Goal: Answer question/provide support

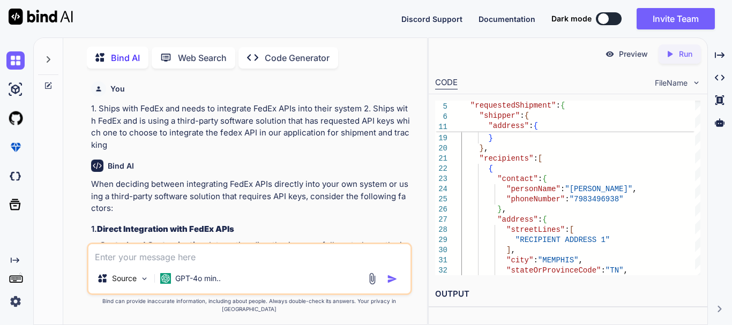
scroll to position [32737, 0]
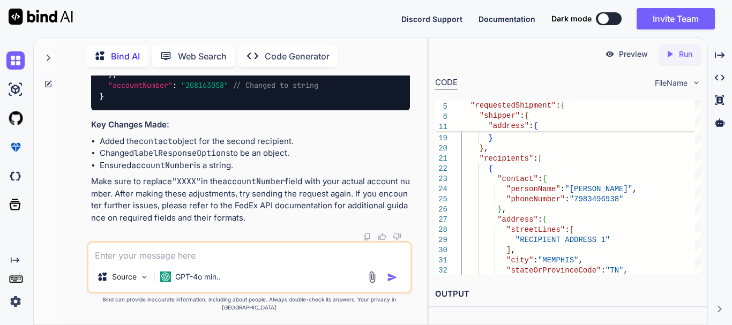
drag, startPoint x: 165, startPoint y: 261, endPoint x: 203, endPoint y: 237, distance: 45.0
click at [165, 261] on textarea at bounding box center [249, 252] width 322 height 19
click at [153, 272] on div "Source GPT-4o min.." at bounding box center [249, 267] width 325 height 53
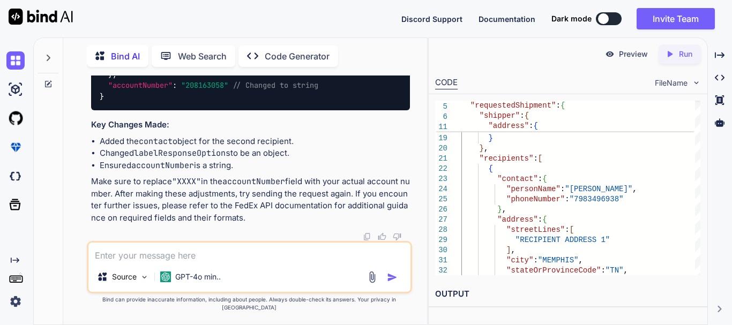
click at [153, 262] on textarea at bounding box center [249, 252] width 322 height 19
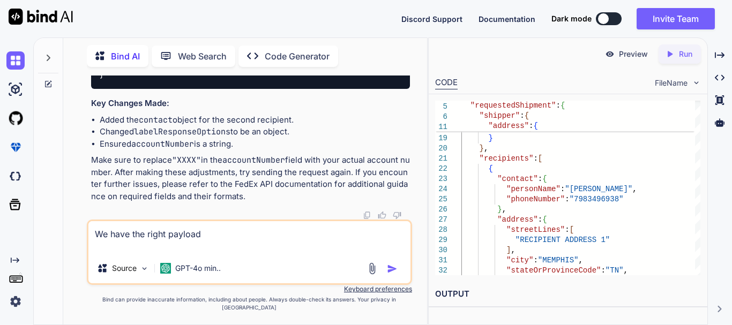
click at [125, 252] on textarea "We have the right payload" at bounding box center [249, 237] width 322 height 32
paste textarea "{ "labelResponseOptions": "LABEL", "labelSpecification": { "imageType": "PDF", …"
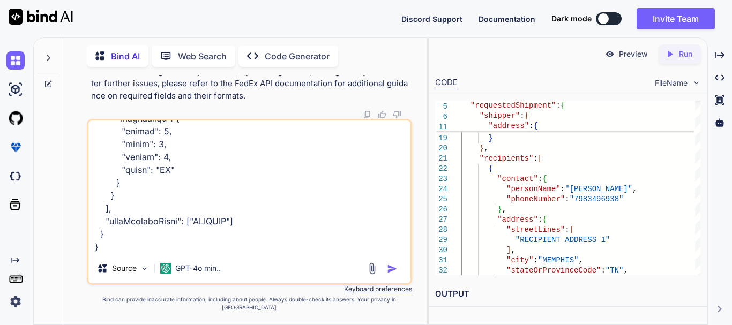
scroll to position [1275, 0]
click at [114, 253] on textarea at bounding box center [249, 187] width 322 height 133
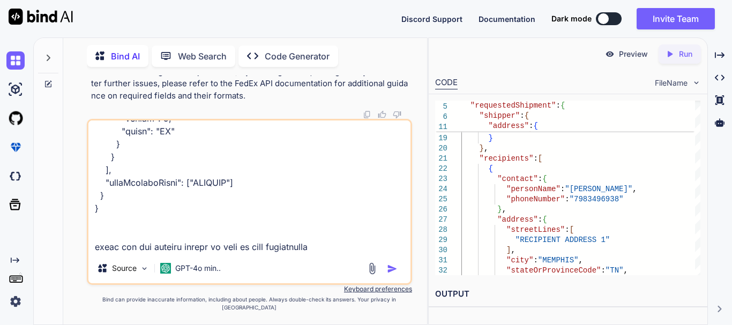
paste textarea "CREATION DATE API KEY Secret Key SHIPPING LOCATION ACCOUNT [DATE] l7f9325df0528…"
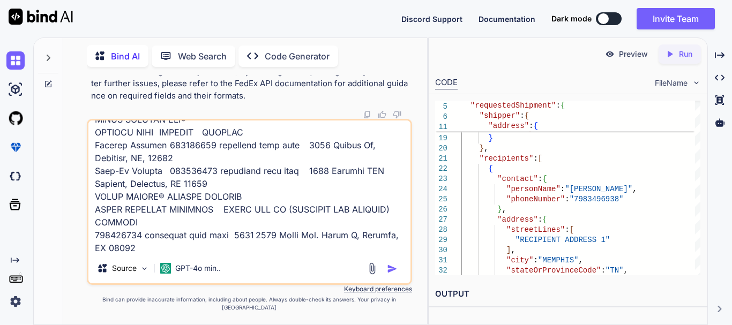
scroll to position [1583, 0]
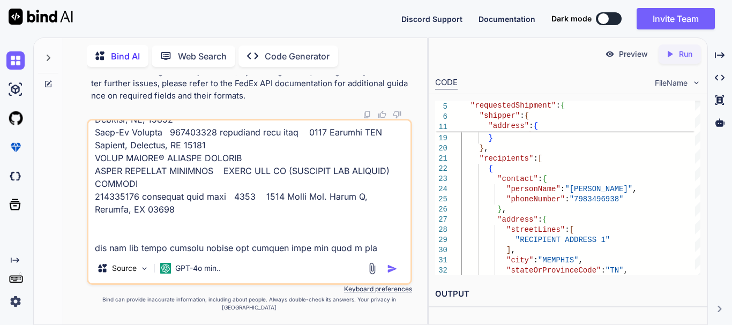
type textarea "We have the right payload { "labelResponseOptions": "LABEL", "labelSpecificatio…"
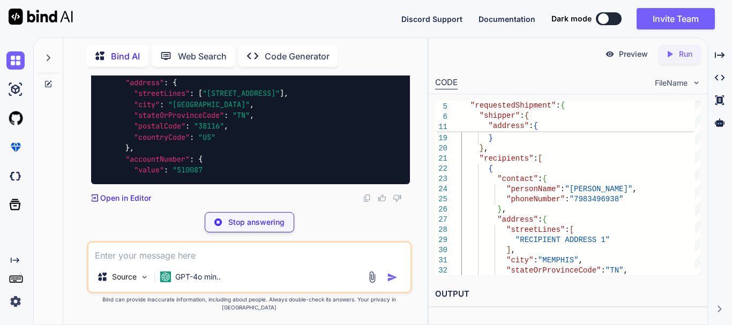
scroll to position [34178, 0]
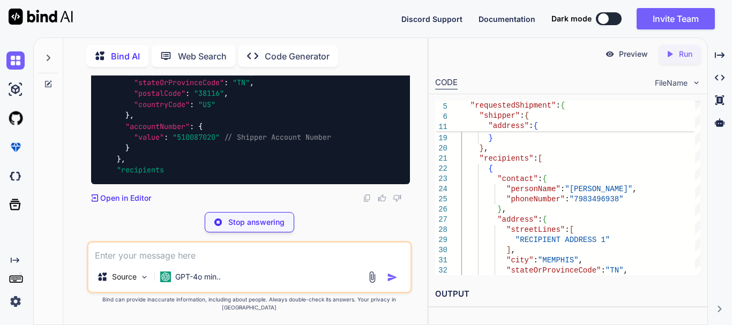
drag, startPoint x: 178, startPoint y: 126, endPoint x: 188, endPoint y: 128, distance: 9.7
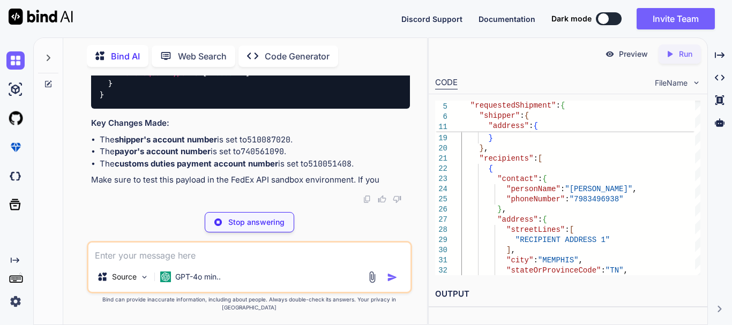
scroll to position [35381, 0]
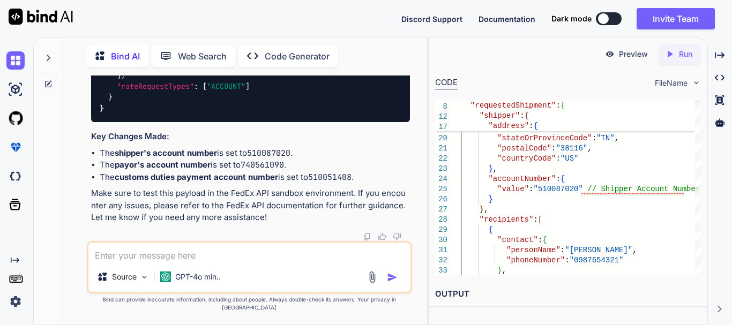
click at [141, 262] on textarea at bounding box center [249, 252] width 322 height 19
paste textarea "{ "labelResponseOptions": "LABEL", "labelSpecification": { "imageType": "PDF", …"
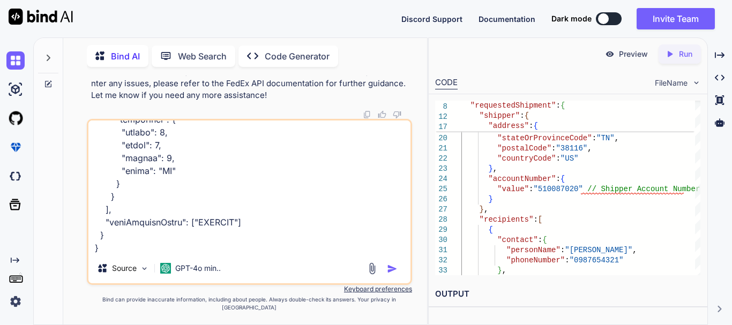
scroll to position [1263, 0]
click at [115, 253] on textarea at bounding box center [249, 187] width 322 height 133
paste textarea "{ "transactionId": "702c30aa-8654-4e54-87a7-f902d320ab2f", "errors": [ { "code"…"
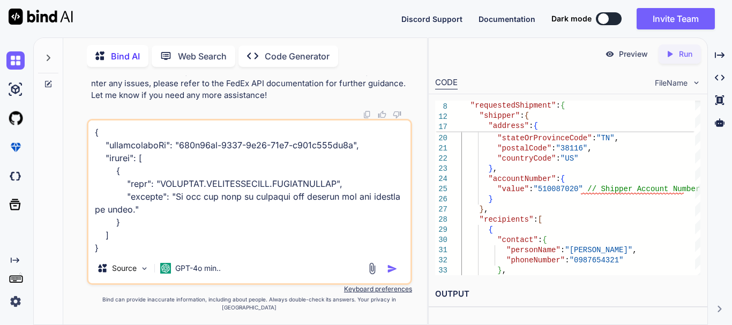
scroll to position [1403, 0]
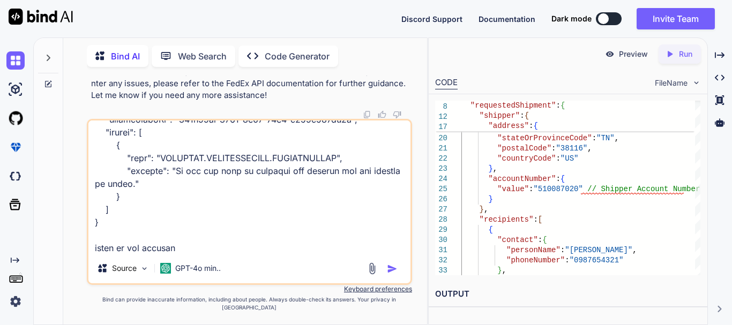
click at [255, 168] on textarea at bounding box center [249, 187] width 322 height 133
click at [317, 171] on textarea at bounding box center [249, 187] width 322 height 133
click at [205, 253] on textarea at bounding box center [249, 187] width 322 height 133
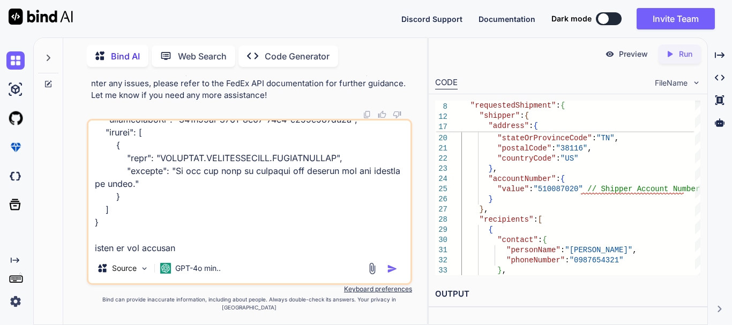
paste textarea "UNAUTHORIZED"
type textarea "{ "labelResponseOptions": "LABEL", "labelSpecification": { "imageType": "PDF", …"
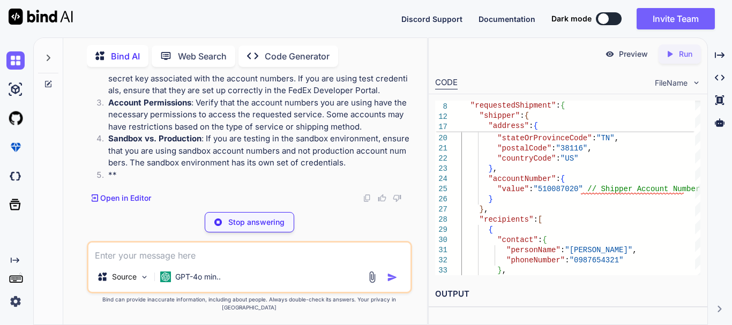
scroll to position [36034, 0]
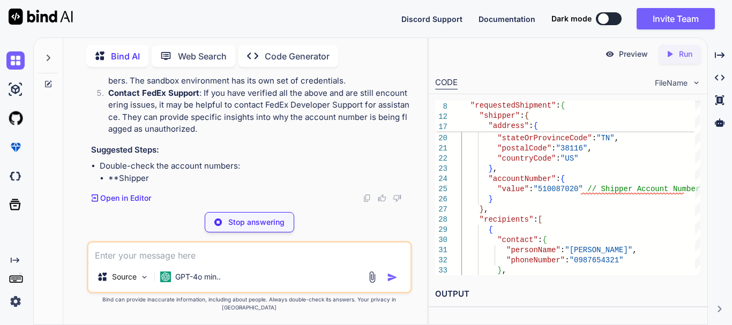
drag, startPoint x: 144, startPoint y: 146, endPoint x: 166, endPoint y: 146, distance: 22.0
click at [166, 62] on strong "Sandbox vs. Production" at bounding box center [154, 56] width 93 height 10
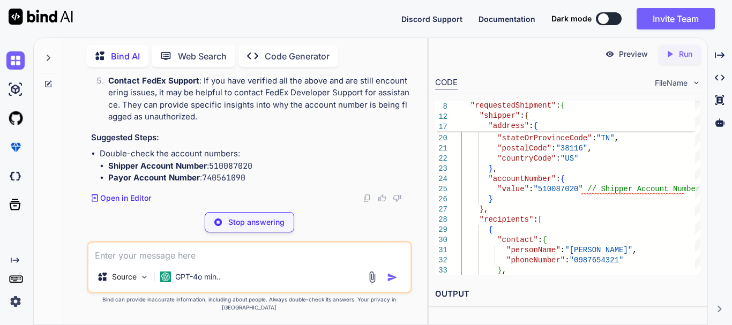
click at [186, 49] on strong "Sandbox vs. Production" at bounding box center [154, 44] width 93 height 10
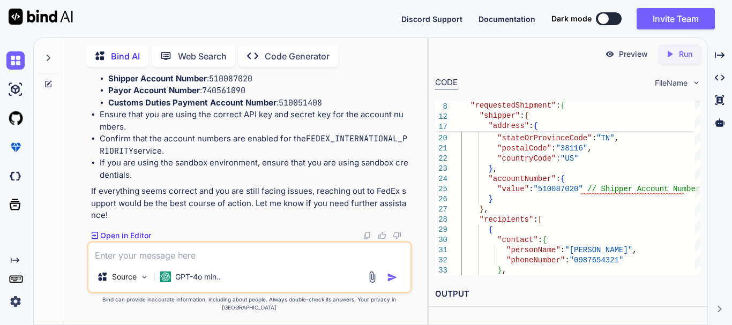
drag, startPoint x: 118, startPoint y: 183, endPoint x: 185, endPoint y: 183, distance: 67.5
click at [241, 84] on code "510087020" at bounding box center [230, 78] width 43 height 11
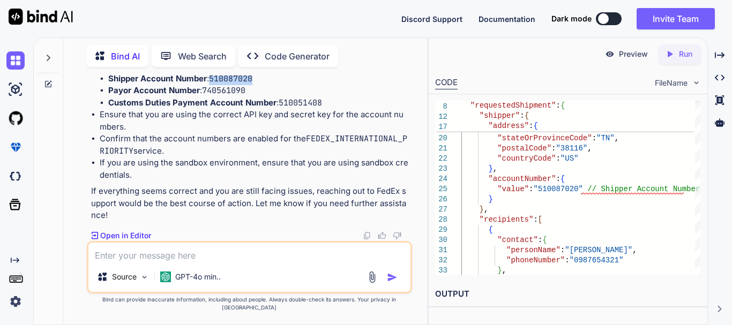
click at [241, 84] on code "510087020" at bounding box center [230, 78] width 43 height 11
copy code "510087020"
click at [152, 95] on strong "Payor Account Number" at bounding box center [154, 90] width 92 height 10
click at [237, 96] on code "740561090" at bounding box center [223, 90] width 43 height 11
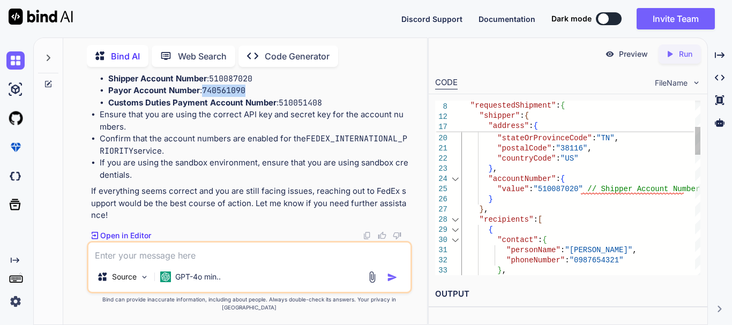
copy code "740561090"
